Goal: Information Seeking & Learning: Learn about a topic

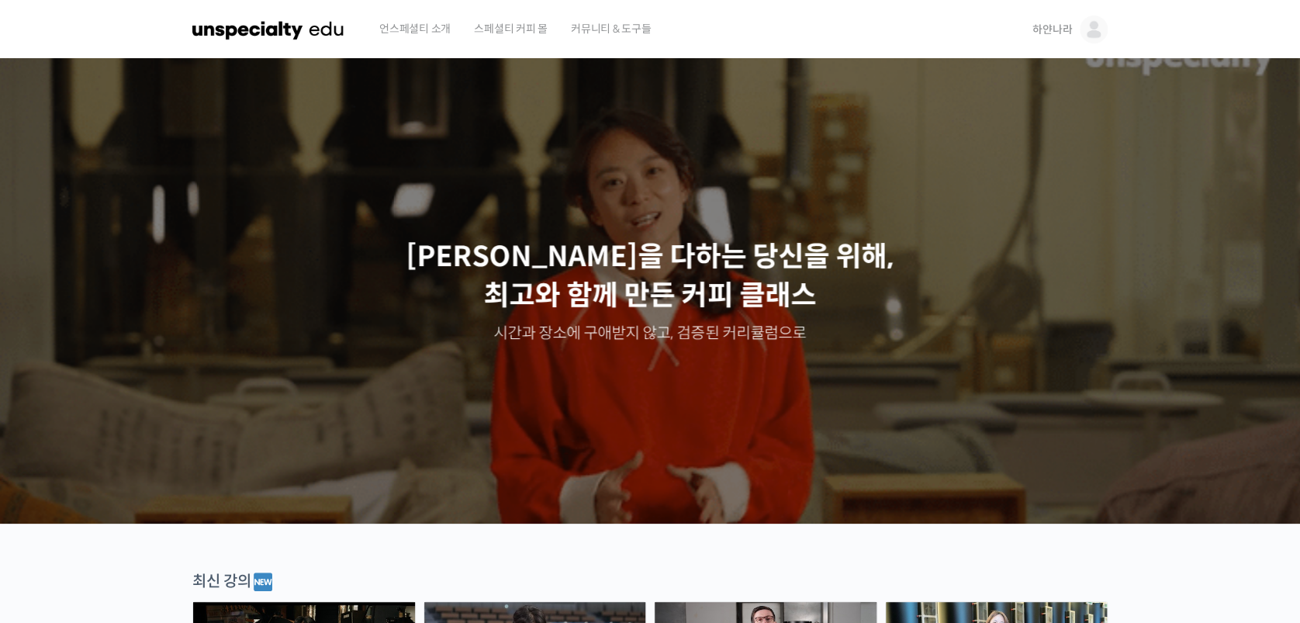
click at [1098, 37] on img at bounding box center [1094, 30] width 28 height 28
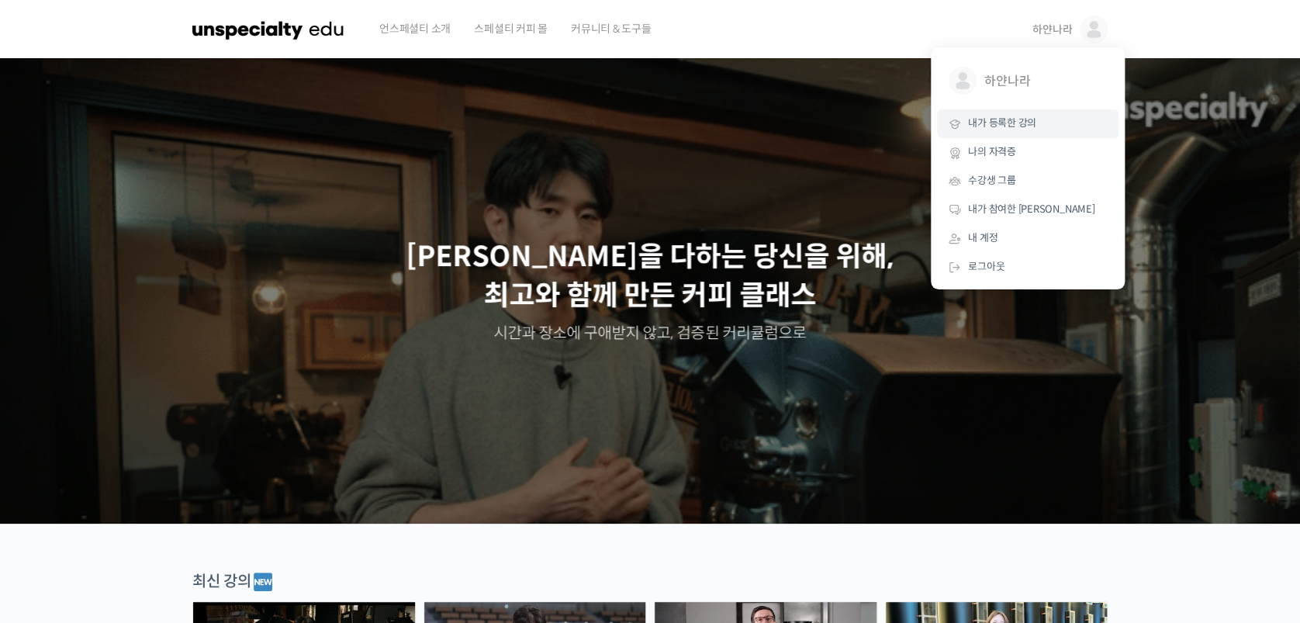
click at [1008, 132] on link "내가 등록한 강의" at bounding box center [1028, 123] width 182 height 29
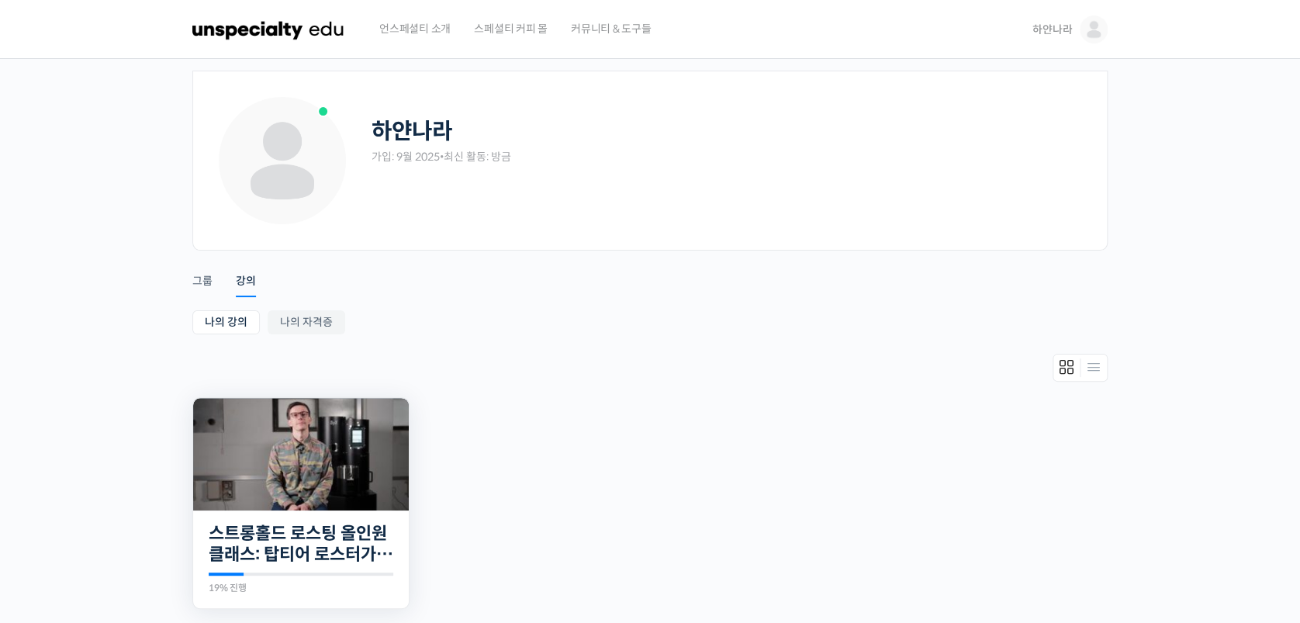
click at [223, 484] on img at bounding box center [301, 454] width 216 height 112
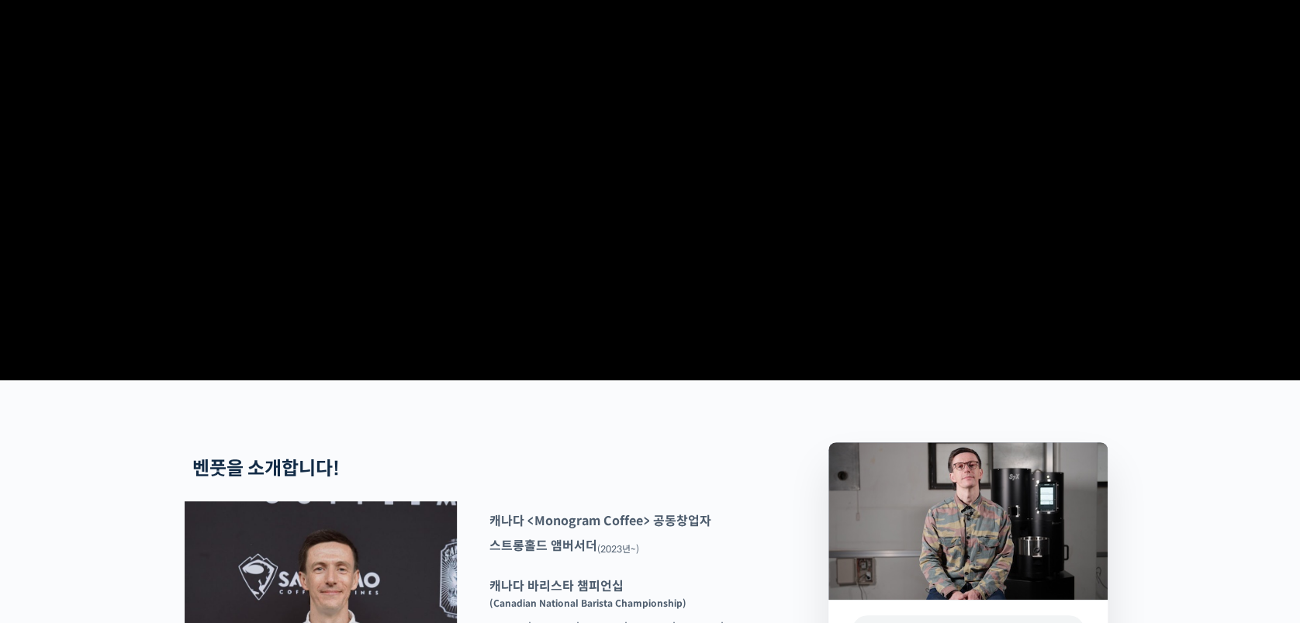
scroll to position [621, 0]
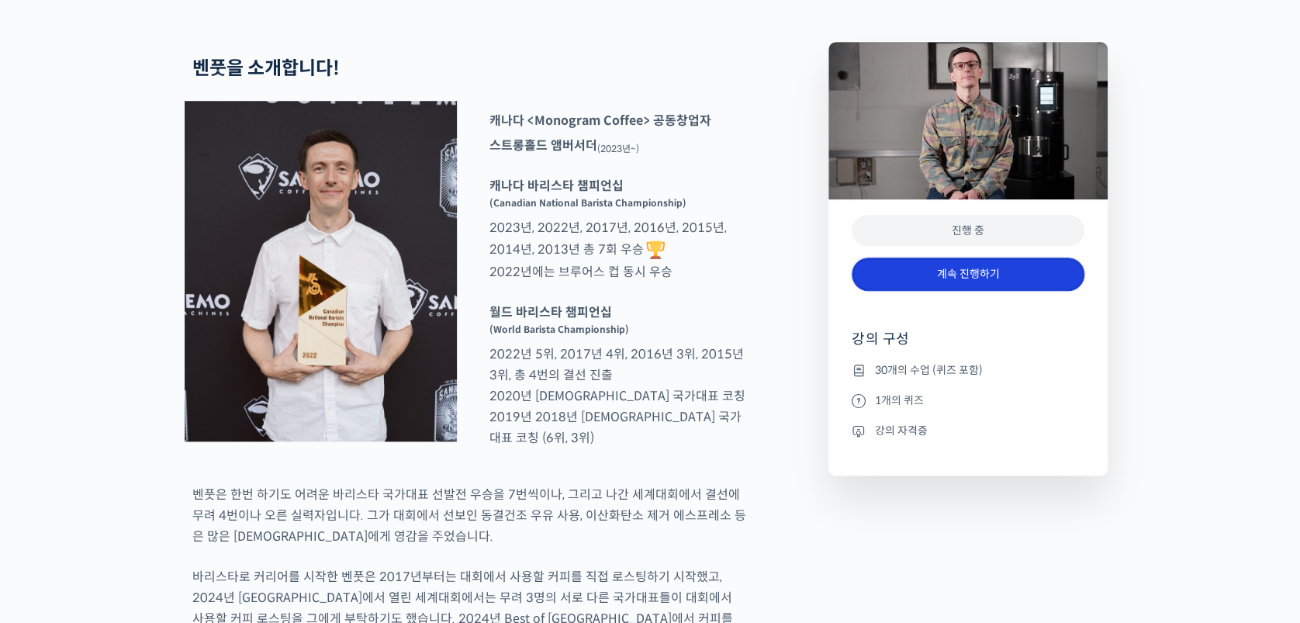
click at [906, 291] on link "계속 진행하기" at bounding box center [968, 274] width 233 height 33
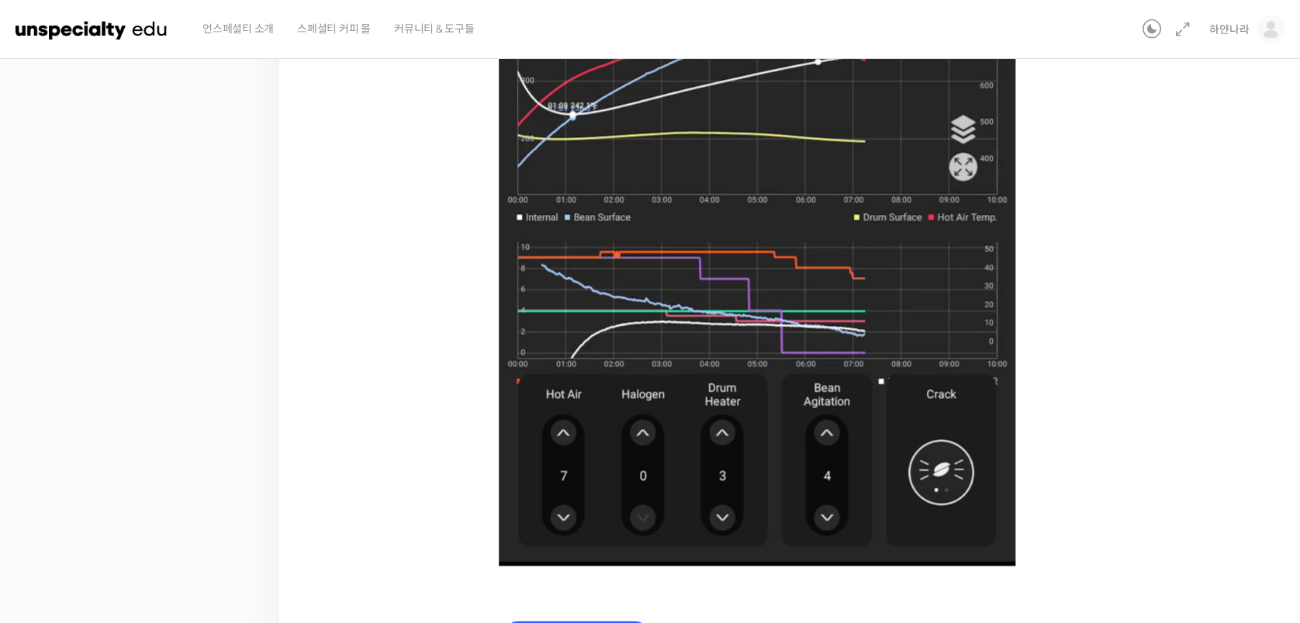
scroll to position [1009, 0]
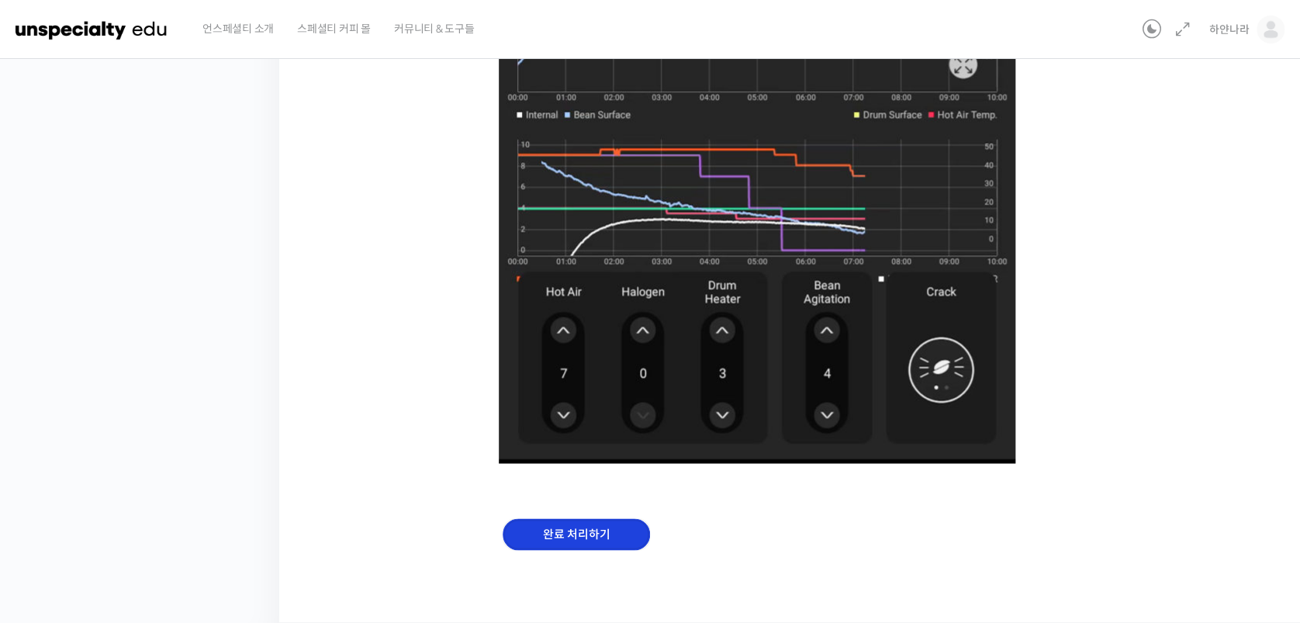
click at [630, 531] on input "완료 처리하기" at bounding box center [576, 534] width 147 height 32
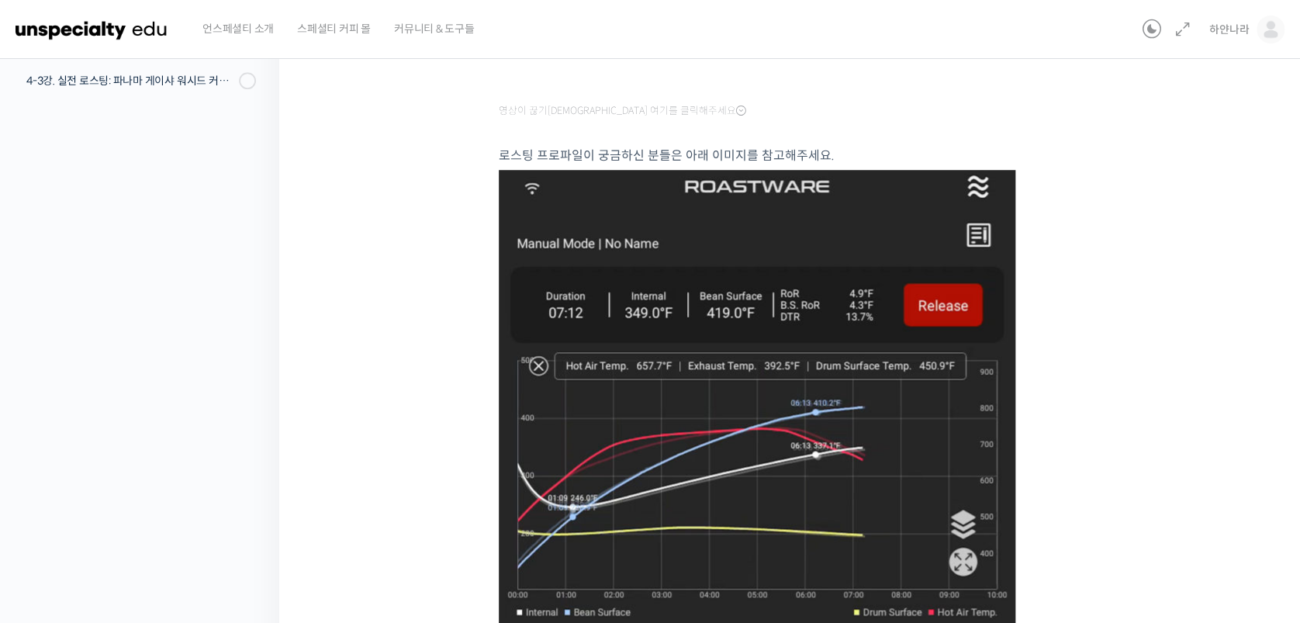
scroll to position [1009, 0]
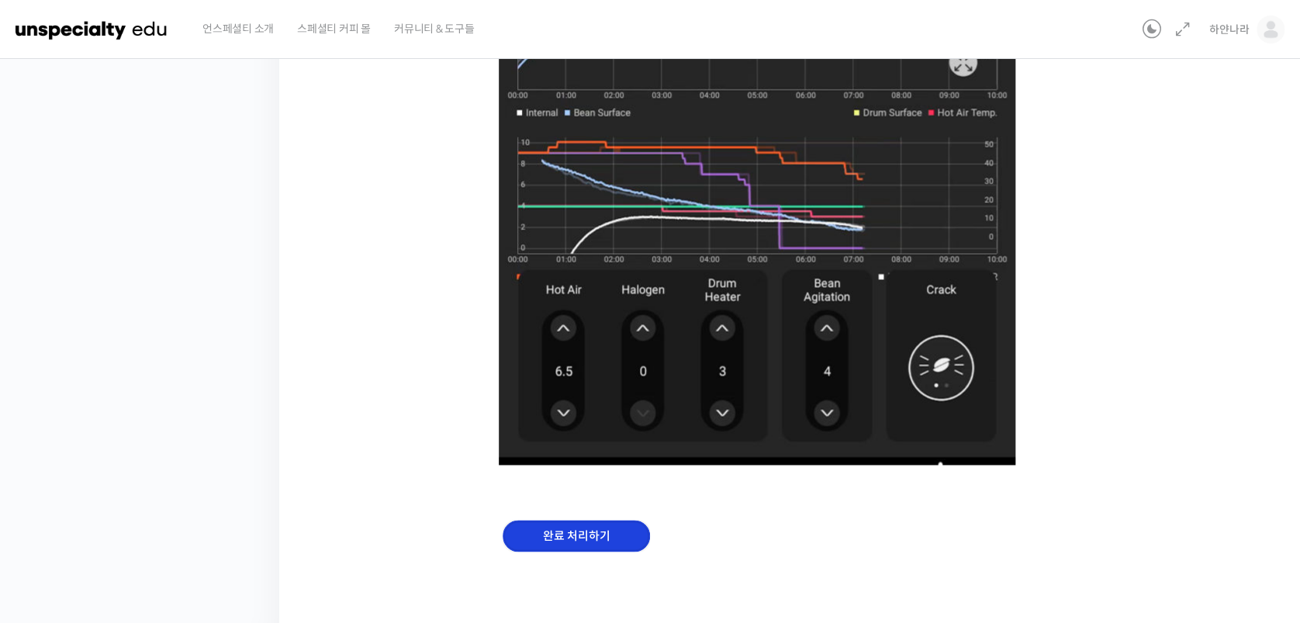
click at [573, 545] on input "완료 처리하기" at bounding box center [576, 536] width 147 height 32
